Goal: Task Accomplishment & Management: Use online tool/utility

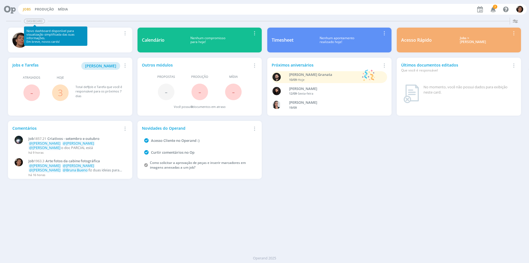
click at [25, 9] on link "Jobs" at bounding box center [27, 9] width 8 height 5
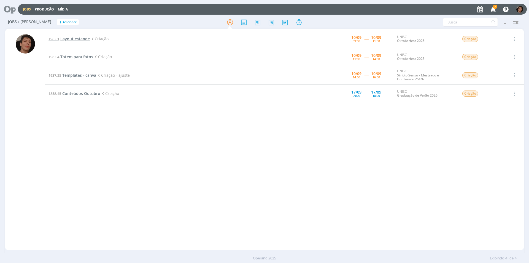
click at [66, 38] on span "Layout estande" at bounding box center [75, 38] width 30 height 5
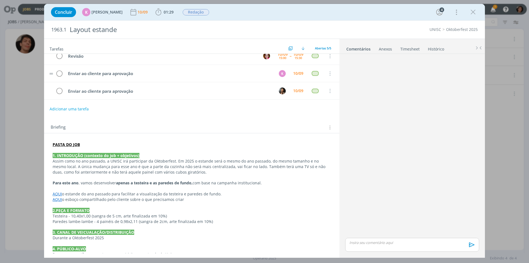
scroll to position [55, 0]
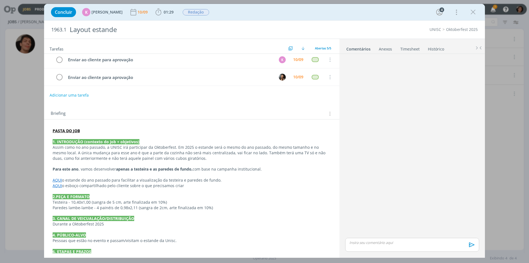
click at [9, 146] on div "Concluir K [PERSON_NAME] [DATE] 01:29 Iniciar Apontar Data * [DATE] Horas * 00:…" at bounding box center [264, 131] width 529 height 263
click at [471, 8] on icon "dialog" at bounding box center [473, 12] width 8 height 8
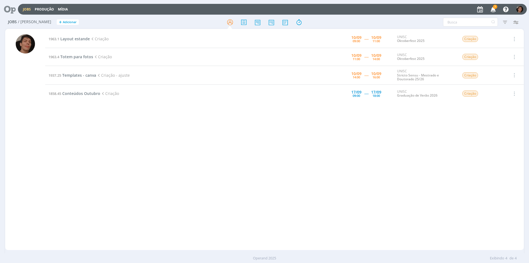
click at [73, 36] on td "1963.1 Layout estande Criação" at bounding box center [175, 39] width 261 height 18
click at [73, 37] on span "Layout estande" at bounding box center [75, 38] width 30 height 5
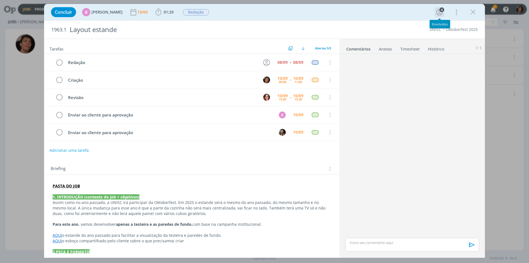
click at [438, 12] on icon "dialog" at bounding box center [440, 12] width 8 height 8
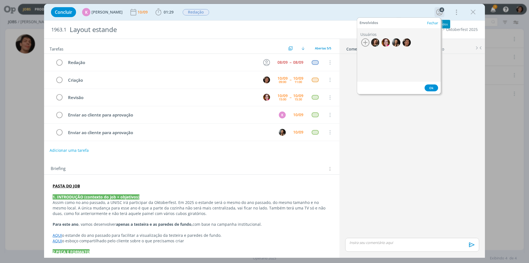
click at [438, 12] on icon "dialog" at bounding box center [440, 12] width 8 height 8
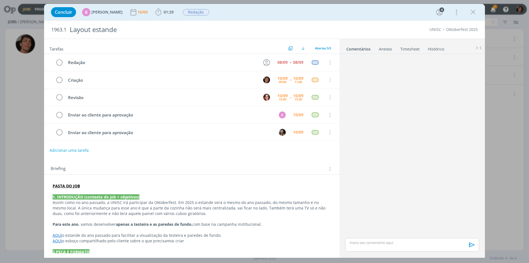
click at [431, 10] on div "Concluir K [PERSON_NAME] [DATE] 01:29 Iniciar Apontar Data * [DATE] Horas * 00:…" at bounding box center [264, 12] width 433 height 13
click at [440, 13] on icon "dialog" at bounding box center [440, 12] width 8 height 8
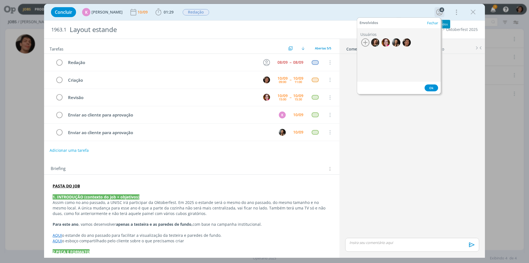
click at [440, 13] on icon "dialog" at bounding box center [440, 12] width 8 height 8
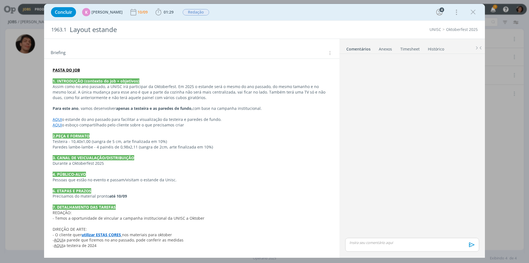
scroll to position [132, 0]
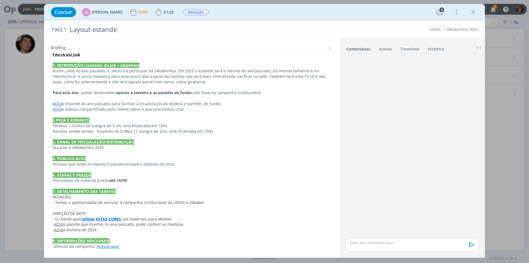
click at [37, 149] on div "Concluir K [PERSON_NAME] [DATE] 01:29 Iniciar Apontar Data * [DATE] Horas * 00:…" at bounding box center [264, 131] width 529 height 263
click at [108, 115] on p "dialog" at bounding box center [192, 115] width 278 height 6
drag, startPoint x: 197, startPoint y: 110, endPoint x: 106, endPoint y: 111, distance: 91.5
click at [110, 109] on p "AQUI o esboço compartilhado pelo cliente sobre o que precisamos criar" at bounding box center [192, 110] width 278 height 6
click at [94, 114] on p "dialog" at bounding box center [192, 115] width 278 height 6
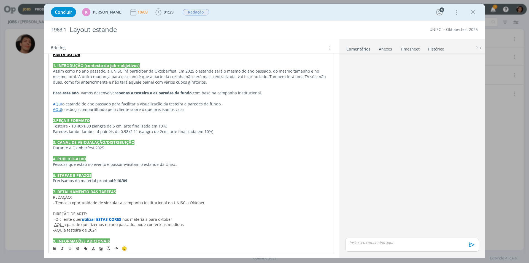
click at [58, 104] on link "AQUI" at bounding box center [57, 103] width 9 height 5
click at [78, 114] on link "[URL][DOMAIN_NAME]" at bounding box center [89, 114] width 42 height 7
click at [100, 133] on span "Paredes lambe-lambe - 4 painéis de 0,98x2,11 (sangra de 2cm, arte finalizada em…" at bounding box center [133, 131] width 160 height 5
click at [55, 108] on link "AQUI" at bounding box center [57, 109] width 9 height 5
click at [76, 119] on link "[URL][DOMAIN_NAME]" at bounding box center [89, 119] width 42 height 7
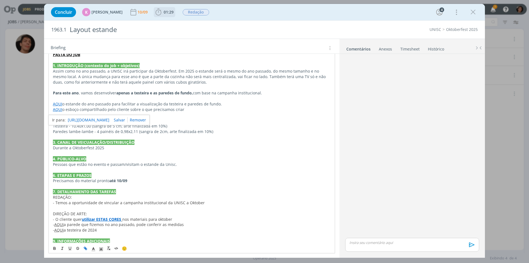
click at [158, 11] on icon "dialog" at bounding box center [158, 12] width 8 height 8
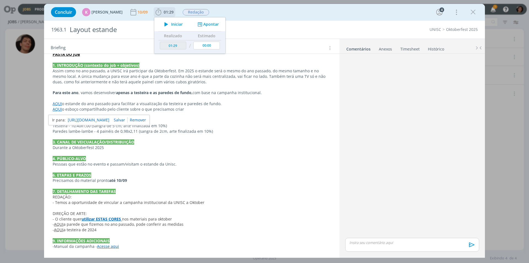
click at [203, 27] on div "Iniciar Apontar" at bounding box center [189, 24] width 71 height 14
click at [171, 24] on span "Iniciar" at bounding box center [177, 24] width 12 height 4
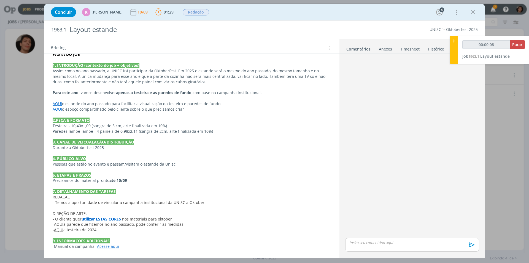
click at [120, 250] on div "PASTA DO JOB 1. INTRODUÇÃO (contexto do job + objetivos) Assim como no ano pass…" at bounding box center [192, 150] width 287 height 201
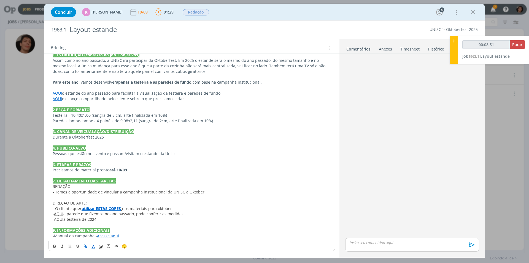
click at [58, 98] on link "AQUI" at bounding box center [57, 98] width 9 height 5
click at [74, 108] on link "[URL][DOMAIN_NAME]" at bounding box center [89, 109] width 42 height 7
click at [248, 100] on p "AQUI o esboço compartilhado pelo cliente sobre o que precisamos criar" at bounding box center [192, 99] width 278 height 6
click at [496, 7] on div "Concluir K [PERSON_NAME] [DATE] 01:29 Parar Apontar Data * [DATE] Horas * 00:00…" at bounding box center [264, 131] width 529 height 263
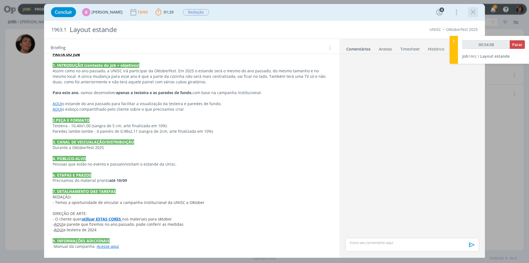
click at [474, 10] on icon "dialog" at bounding box center [473, 12] width 8 height 8
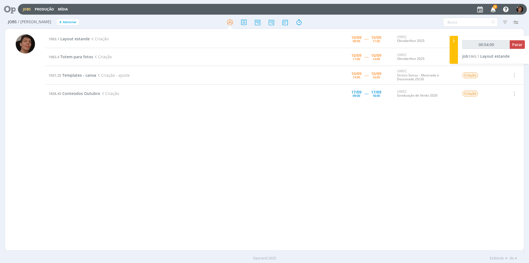
click at [490, 7] on icon "button" at bounding box center [494, 8] width 10 height 9
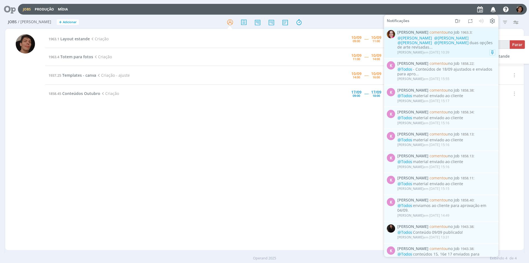
click at [476, 50] on div "[PERSON_NAME] em [DATE] 10:39" at bounding box center [447, 53] width 98 height 6
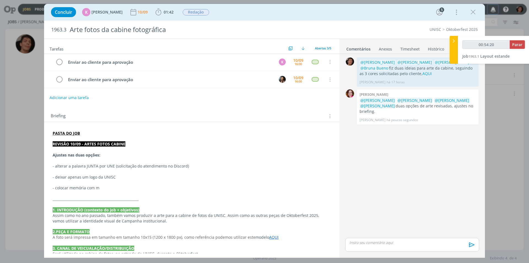
scroll to position [28, 0]
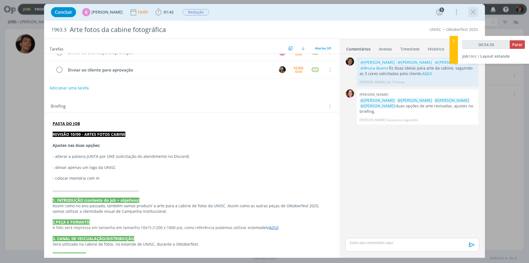
click at [474, 11] on icon "dialog" at bounding box center [473, 12] width 8 height 8
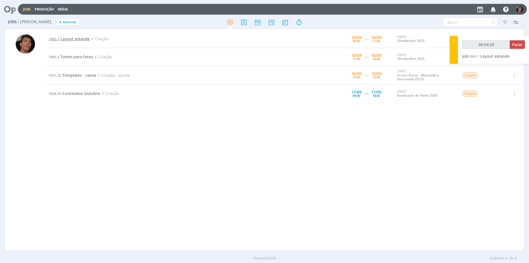
click at [69, 37] on span "Layout estande" at bounding box center [75, 38] width 30 height 5
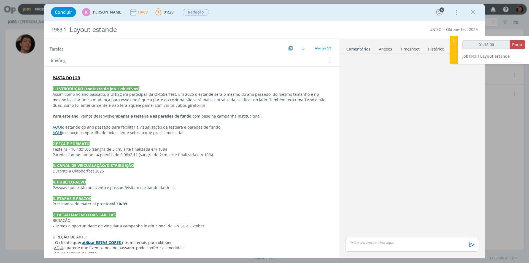
scroll to position [110, 0]
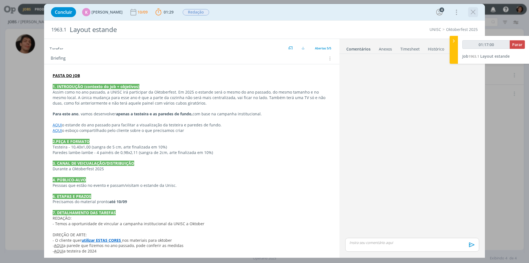
click at [474, 11] on icon "dialog" at bounding box center [473, 12] width 8 height 8
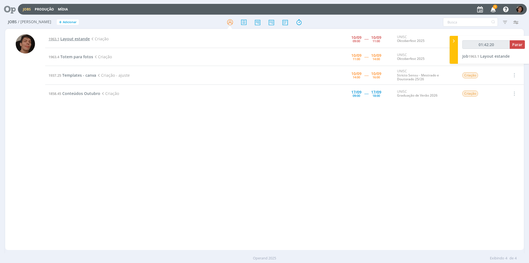
click at [80, 39] on span "Layout estande" at bounding box center [75, 38] width 30 height 5
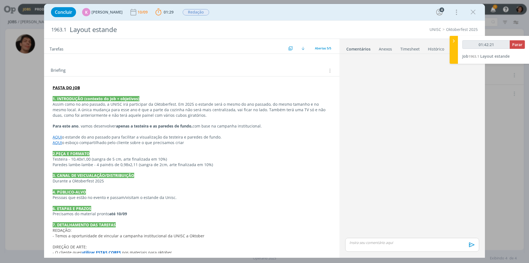
scroll to position [132, 0]
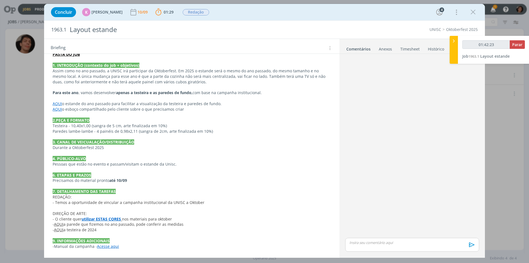
click at [114, 244] on link "Acesse aqui" at bounding box center [108, 245] width 22 height 5
click at [112, 235] on link "[URL][DOMAIN_NAME]" at bounding box center [91, 235] width 42 height 7
click at [516, 43] on span "Parar" at bounding box center [518, 44] width 10 height 5
type input "02:07:00"
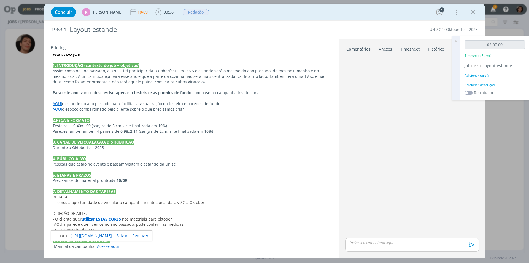
click at [477, 87] on div "Adicionar descrição" at bounding box center [495, 84] width 60 height 5
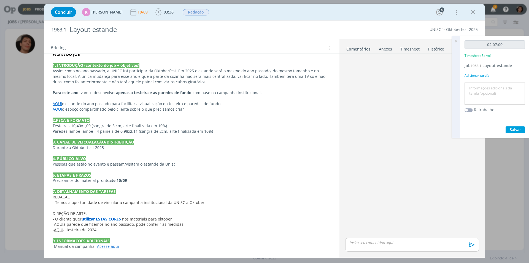
click at [476, 92] on textarea at bounding box center [495, 94] width 58 height 20
type textarea "Criação estande"
click at [518, 130] on span "Salvar" at bounding box center [515, 129] width 11 height 5
click at [423, 138] on div "dialog" at bounding box center [412, 146] width 138 height 181
click at [472, 14] on icon "dialog" at bounding box center [473, 12] width 8 height 8
